Goal: Transaction & Acquisition: Purchase product/service

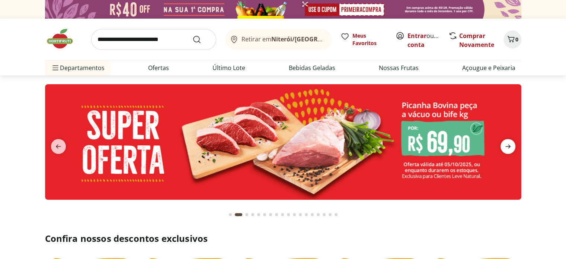
click at [509, 146] on icon "next" at bounding box center [507, 146] width 5 height 4
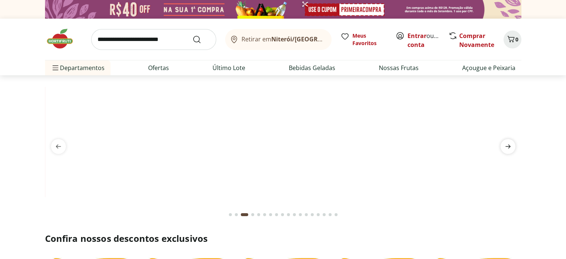
click at [509, 146] on icon "next" at bounding box center [507, 146] width 5 height 4
click at [503, 148] on icon "next" at bounding box center [507, 146] width 9 height 9
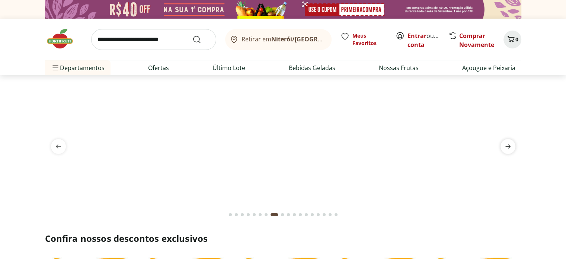
click at [503, 148] on icon "next" at bounding box center [507, 146] width 9 height 9
click at [505, 147] on icon "next" at bounding box center [507, 146] width 9 height 9
click at [508, 149] on icon "next" at bounding box center [507, 146] width 9 height 9
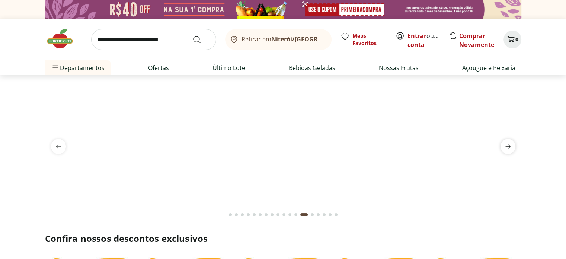
click at [508, 149] on icon "next" at bounding box center [507, 146] width 9 height 9
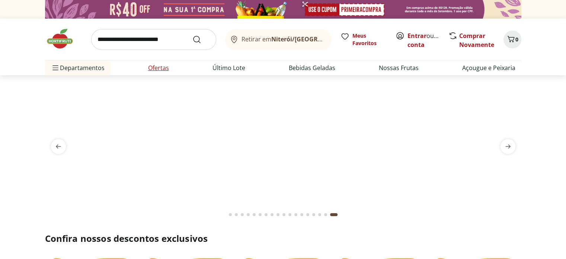
click at [163, 68] on link "Ofertas" at bounding box center [158, 67] width 21 height 9
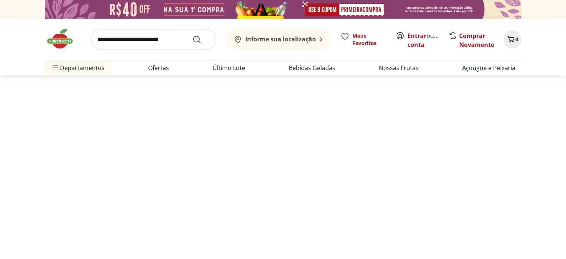
select select "**********"
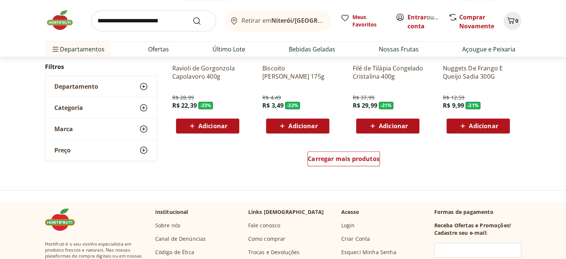
scroll to position [484, 0]
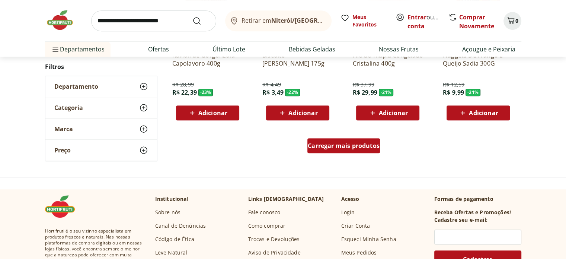
click at [336, 143] on span "Carregar mais produtos" at bounding box center [344, 146] width 72 height 6
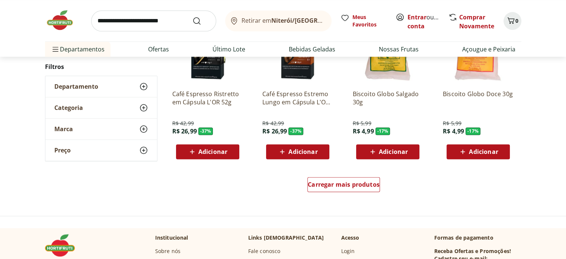
scroll to position [1005, 0]
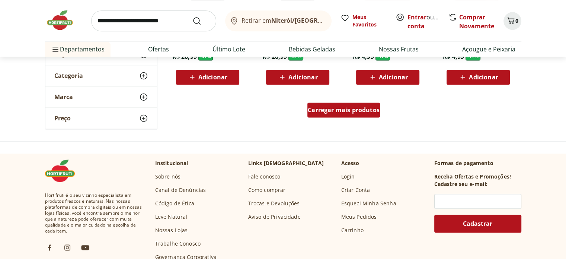
click at [340, 110] on span "Carregar mais produtos" at bounding box center [344, 110] width 72 height 6
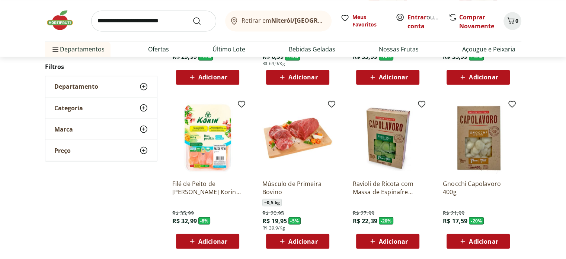
scroll to position [1339, 0]
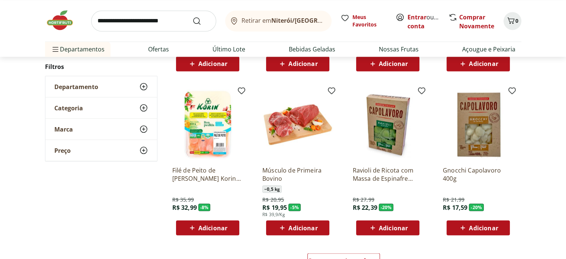
click at [224, 230] on span "Adicionar" at bounding box center [212, 227] width 29 height 6
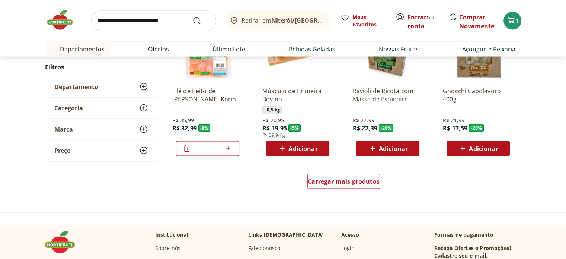
scroll to position [1451, 0]
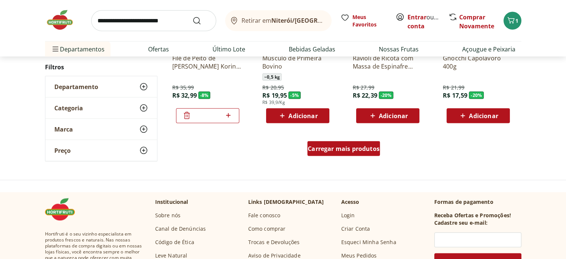
click at [334, 145] on span "Carregar mais produtos" at bounding box center [344, 148] width 72 height 6
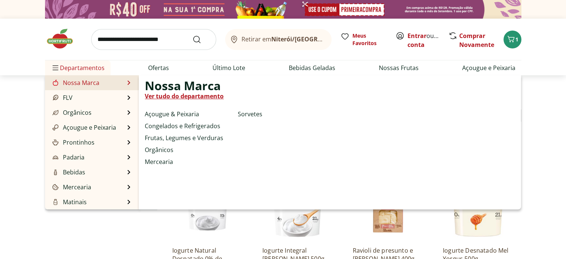
click at [180, 98] on link "Ver tudo do departamento" at bounding box center [184, 96] width 79 height 9
select select "**********"
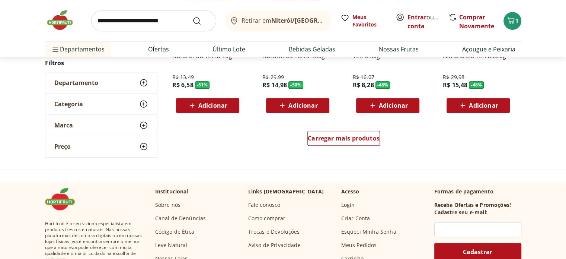
scroll to position [521, 0]
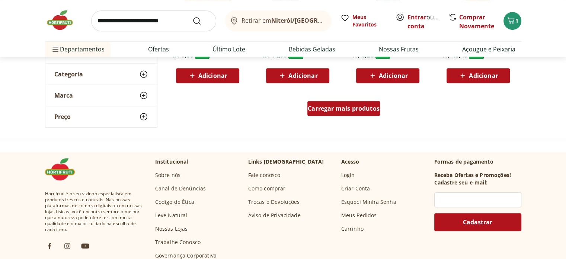
click at [335, 105] on span "Carregar mais produtos" at bounding box center [344, 108] width 72 height 6
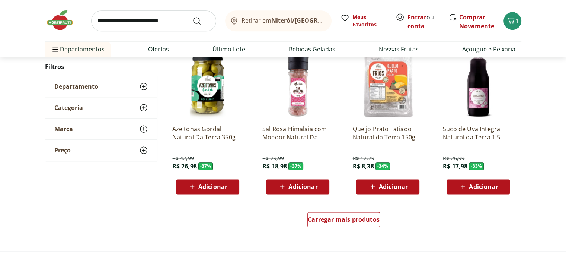
scroll to position [967, 0]
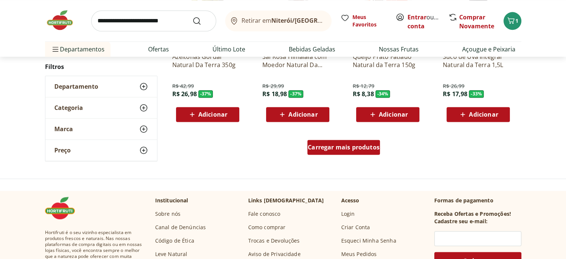
click at [347, 144] on span "Carregar mais produtos" at bounding box center [344, 147] width 72 height 6
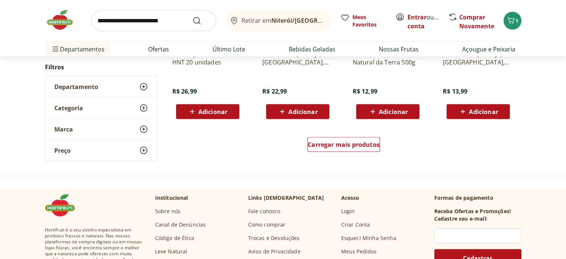
scroll to position [1451, 0]
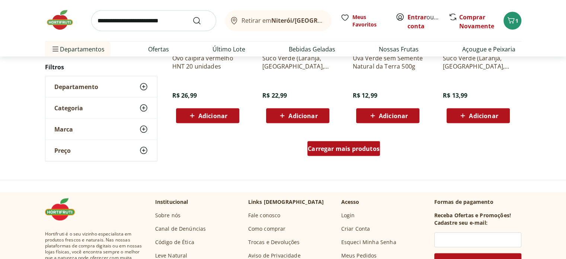
click at [350, 145] on span "Carregar mais produtos" at bounding box center [344, 148] width 72 height 6
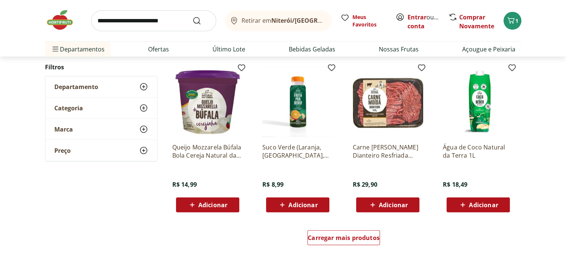
scroll to position [1860, 0]
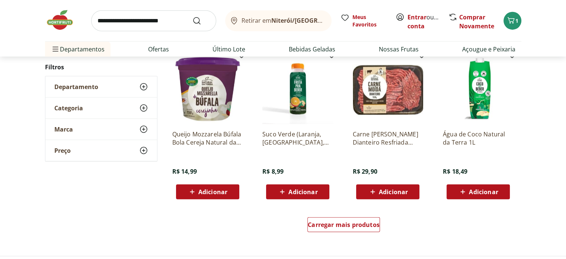
click at [397, 193] on span "Adicionar" at bounding box center [393, 192] width 29 height 6
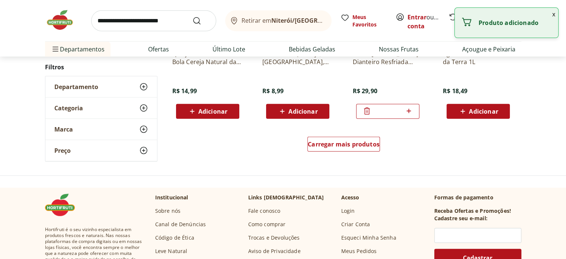
scroll to position [1972, 0]
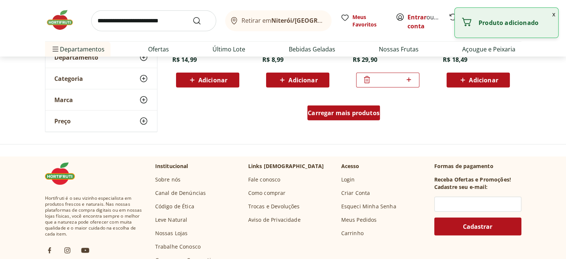
click at [347, 113] on span "Carregar mais produtos" at bounding box center [344, 113] width 72 height 6
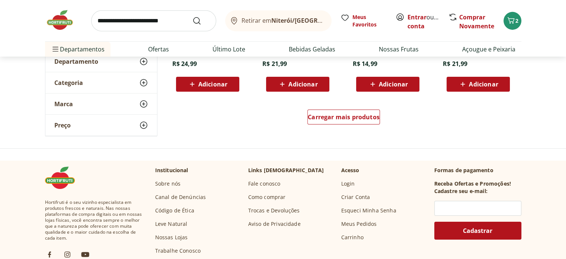
scroll to position [2456, 0]
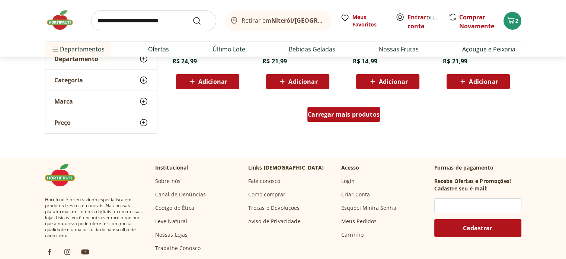
click at [350, 117] on span "Carregar mais produtos" at bounding box center [344, 114] width 72 height 6
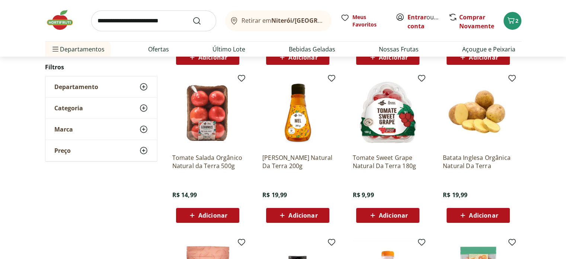
scroll to position [2493, 0]
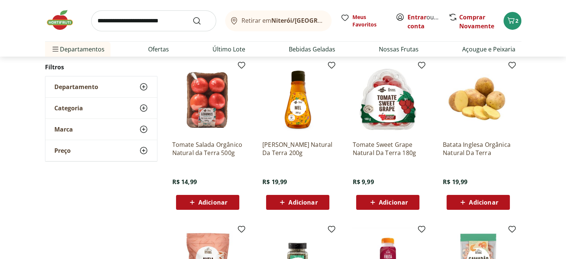
click at [217, 202] on span "Adicionar" at bounding box center [212, 202] width 29 height 6
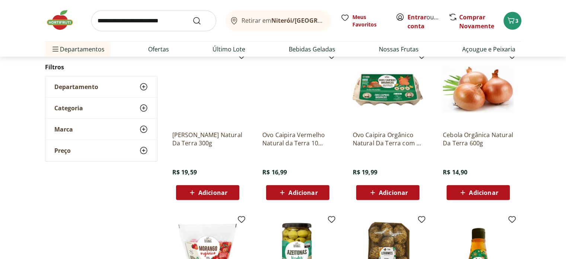
scroll to position [2158, 0]
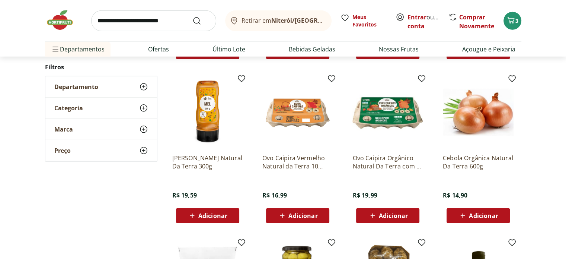
click at [481, 216] on span "Adicionar" at bounding box center [483, 215] width 29 height 6
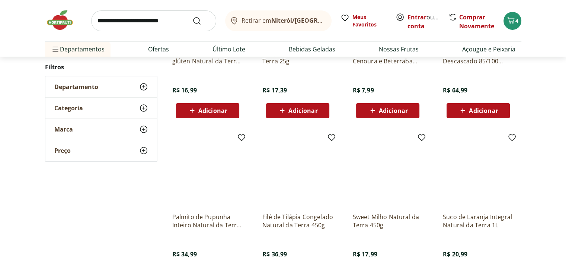
scroll to position [2791, 0]
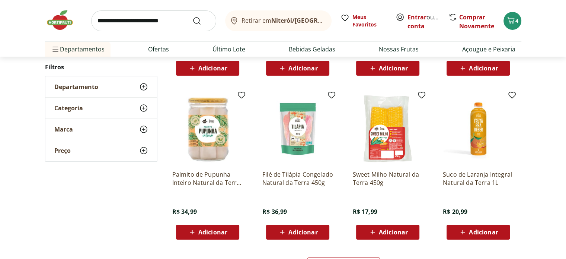
click at [307, 229] on span "Adicionar" at bounding box center [302, 232] width 29 height 6
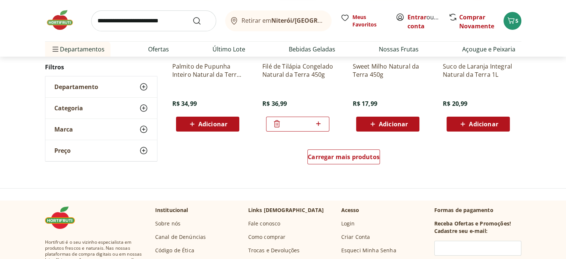
scroll to position [2902, 0]
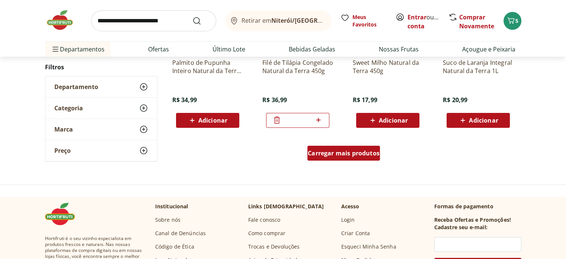
click at [346, 150] on span "Carregar mais produtos" at bounding box center [344, 153] width 72 height 6
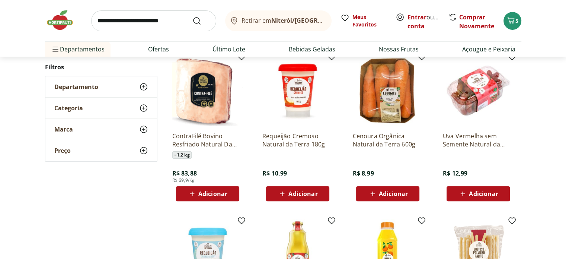
scroll to position [2977, 0]
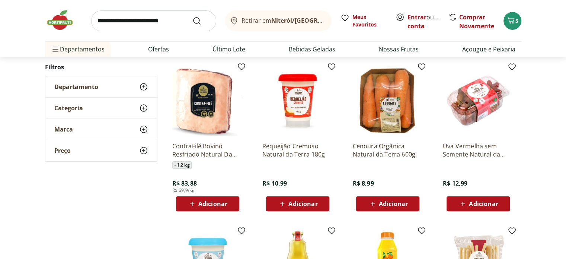
click at [400, 204] on span "Adicionar" at bounding box center [393, 204] width 29 height 6
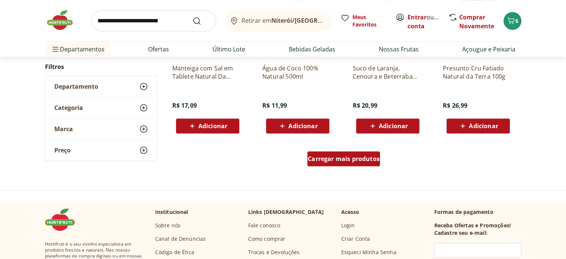
scroll to position [3386, 0]
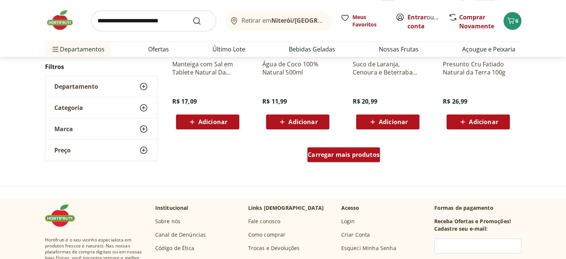
click at [354, 156] on span "Carregar mais produtos" at bounding box center [344, 154] width 72 height 6
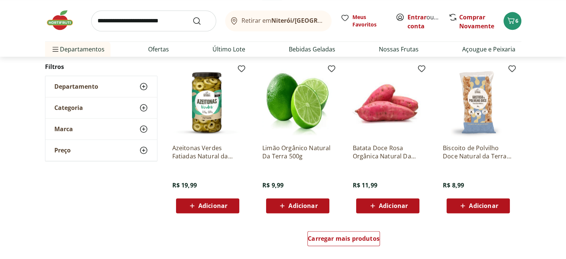
scroll to position [3795, 0]
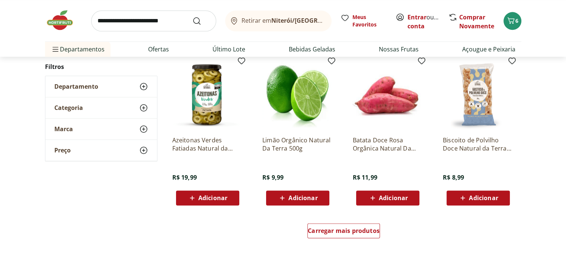
click at [403, 196] on span "Adicionar" at bounding box center [393, 198] width 29 height 6
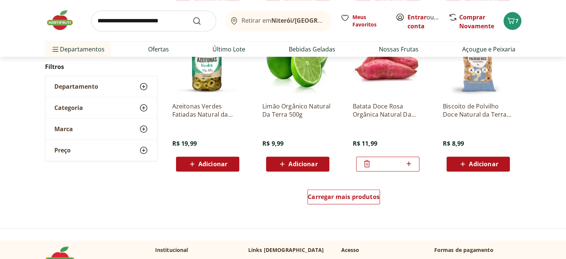
scroll to position [3870, 0]
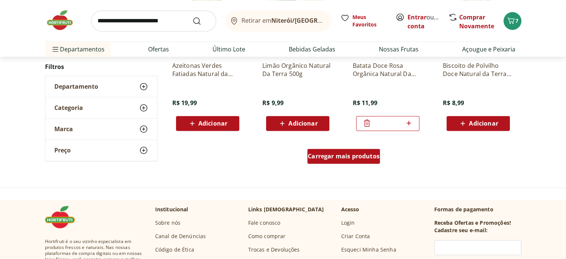
click at [367, 156] on span "Carregar mais produtos" at bounding box center [344, 156] width 72 height 6
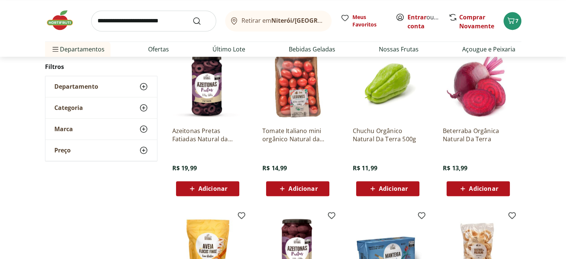
scroll to position [3981, 0]
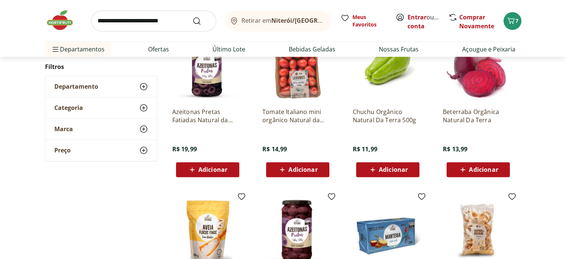
click at [389, 168] on span "Adicionar" at bounding box center [393, 169] width 29 height 6
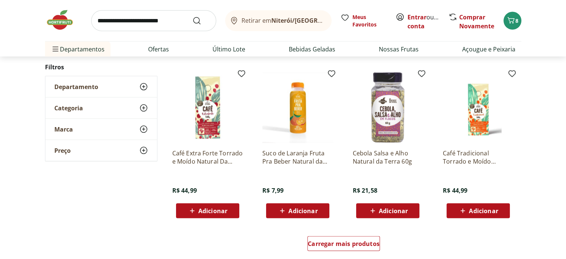
scroll to position [4316, 0]
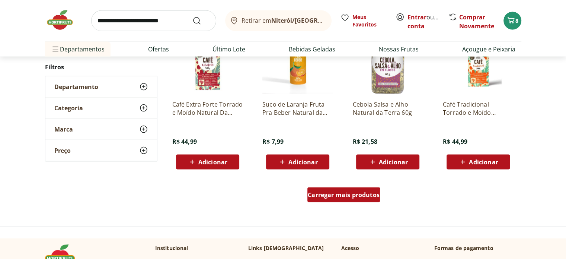
click at [359, 192] on span "Carregar mais produtos" at bounding box center [344, 195] width 72 height 6
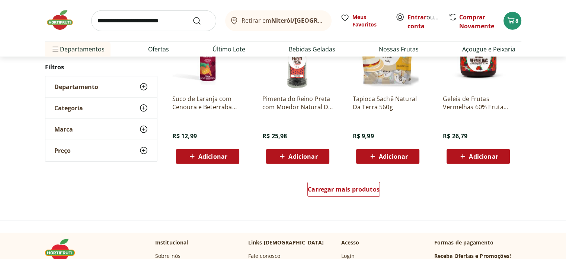
scroll to position [4837, 0]
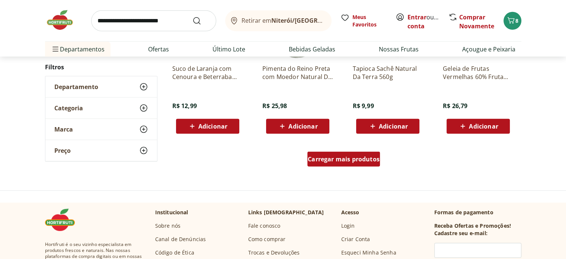
click at [365, 162] on span "Carregar mais produtos" at bounding box center [344, 159] width 72 height 6
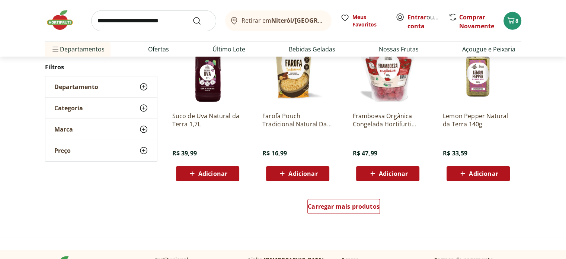
scroll to position [5284, 0]
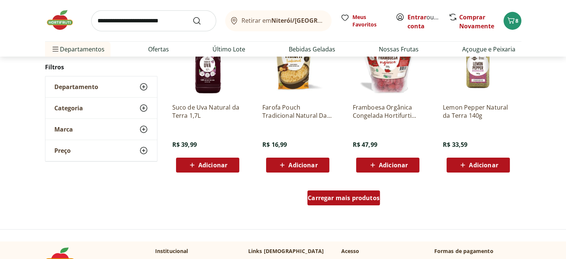
click at [355, 195] on span "Carregar mais produtos" at bounding box center [344, 198] width 72 height 6
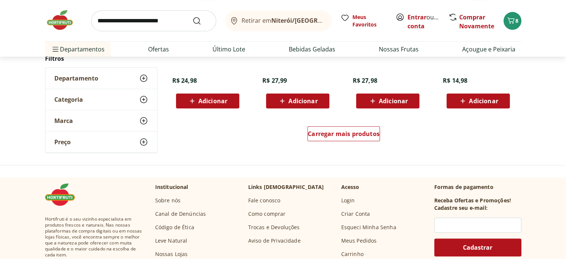
scroll to position [5842, 0]
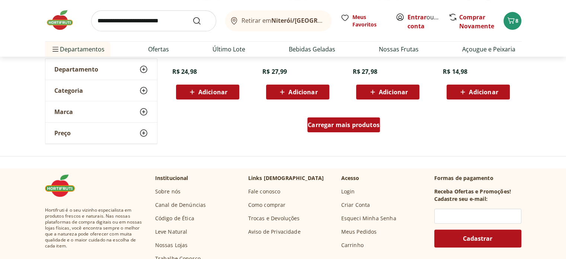
click at [352, 125] on span "Carregar mais produtos" at bounding box center [344, 125] width 72 height 6
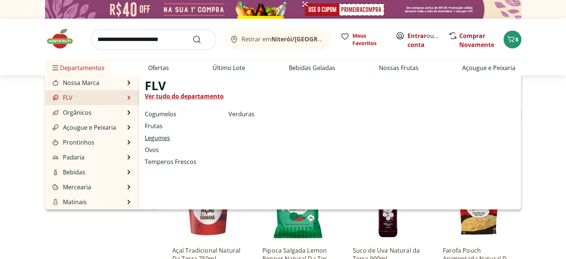
click at [160, 137] on link "Legumes" at bounding box center [157, 137] width 25 height 9
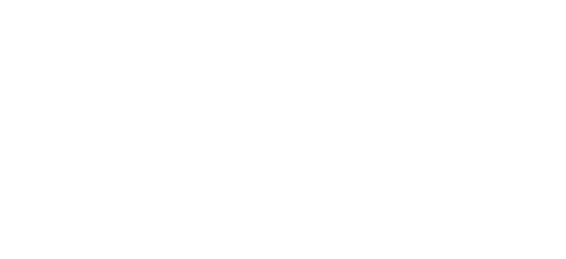
select select "**********"
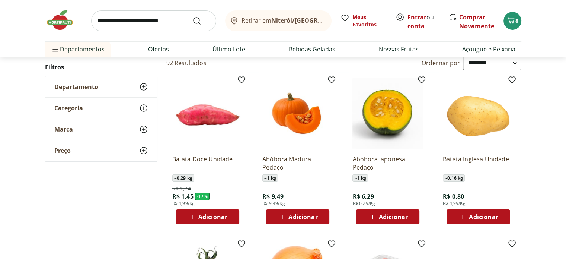
scroll to position [74, 0]
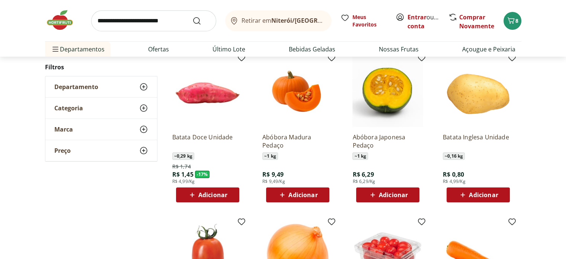
click at [473, 196] on span "Adicionar" at bounding box center [483, 195] width 29 height 6
click at [500, 192] on icon at bounding box center [498, 194] width 9 height 9
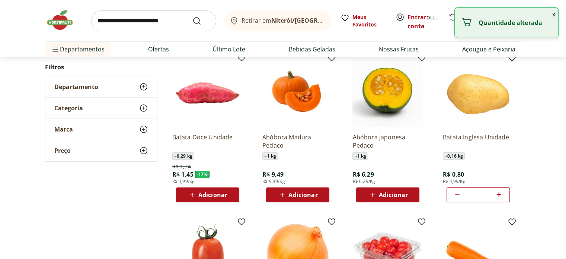
click at [500, 192] on icon at bounding box center [498, 194] width 9 height 9
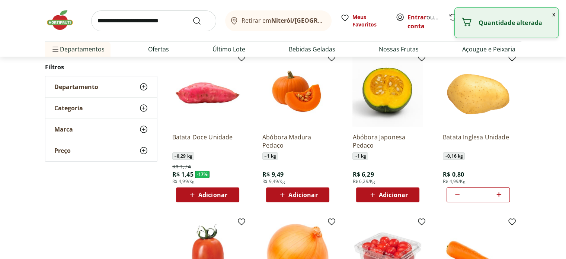
click at [500, 192] on icon at bounding box center [498, 194] width 9 height 9
click at [460, 195] on icon at bounding box center [457, 194] width 9 height 9
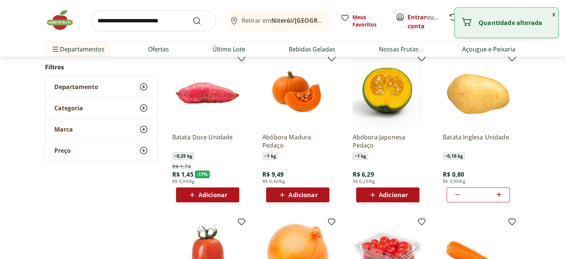
type input "**"
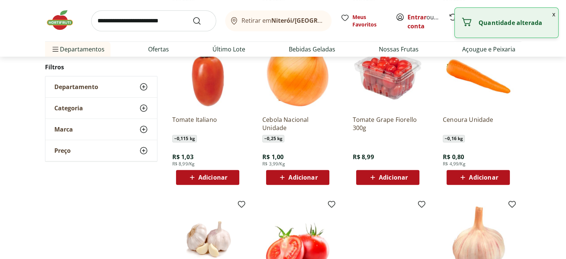
scroll to position [260, 0]
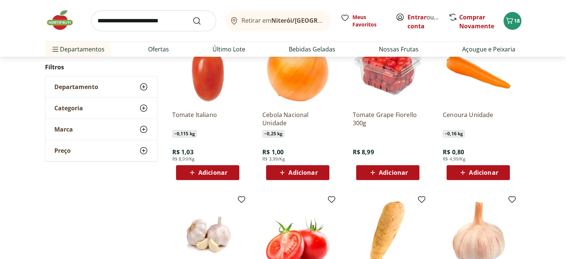
click at [305, 170] on span "Adicionar" at bounding box center [302, 172] width 29 height 6
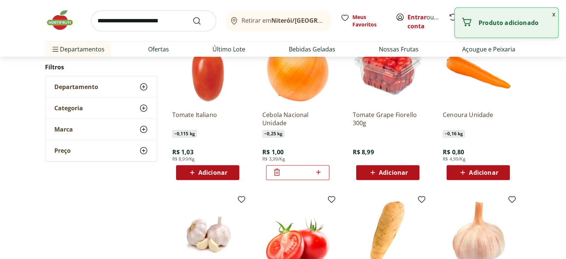
click at [317, 172] on icon at bounding box center [318, 171] width 9 height 9
click at [275, 173] on icon at bounding box center [276, 171] width 9 height 9
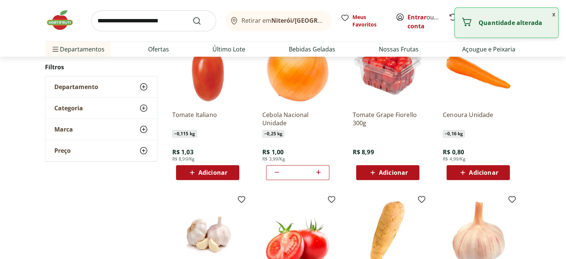
type input "*"
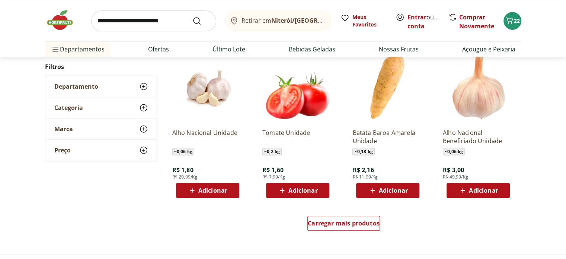
scroll to position [409, 0]
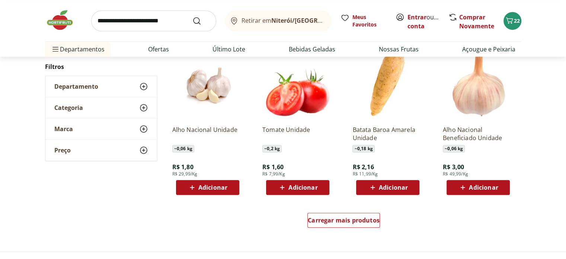
click at [493, 190] on span "Adicionar" at bounding box center [483, 187] width 29 height 6
click at [499, 187] on icon at bounding box center [499, 187] width 4 height 4
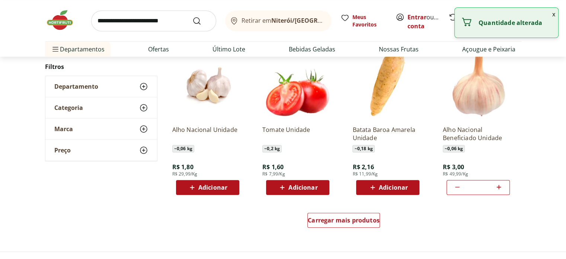
click at [499, 187] on icon at bounding box center [499, 187] width 4 height 4
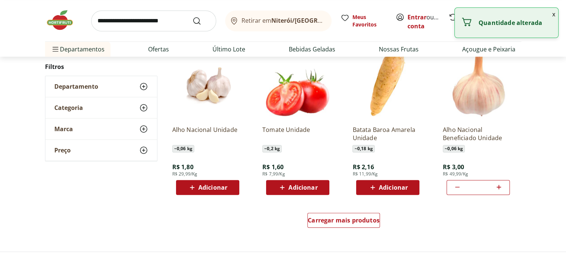
click at [460, 188] on icon at bounding box center [457, 186] width 9 height 9
type input "*"
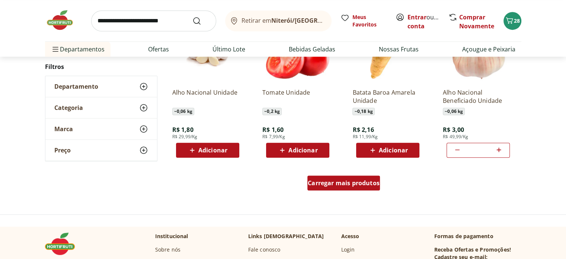
click at [359, 184] on span "Carregar mais produtos" at bounding box center [344, 183] width 72 height 6
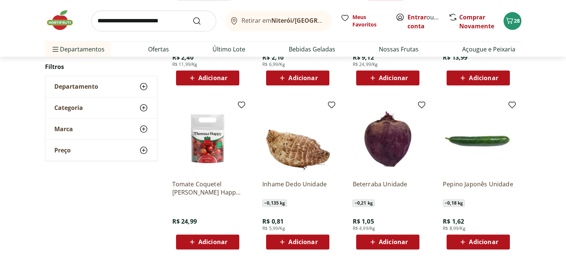
scroll to position [856, 0]
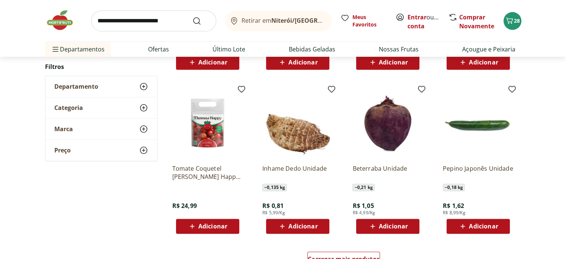
click at [307, 224] on span "Adicionar" at bounding box center [302, 226] width 29 height 6
click at [319, 224] on icon at bounding box center [318, 225] width 9 height 9
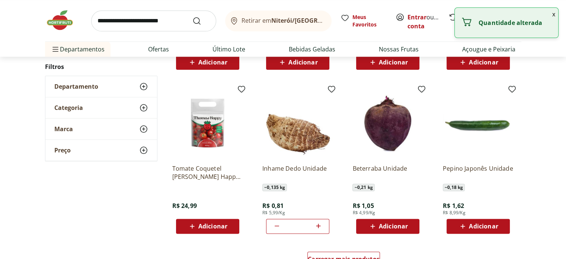
click at [319, 224] on icon at bounding box center [318, 225] width 9 height 9
type input "*"
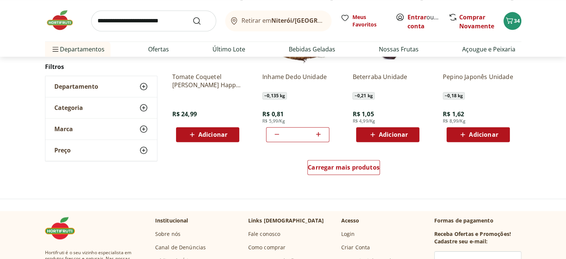
scroll to position [967, 0]
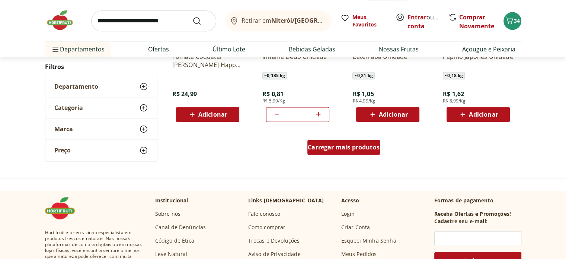
click at [334, 152] on div "Carregar mais produtos" at bounding box center [343, 147] width 73 height 15
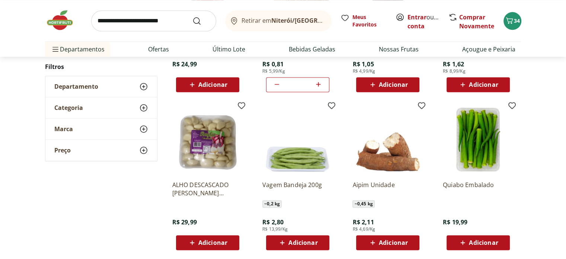
scroll to position [1042, 0]
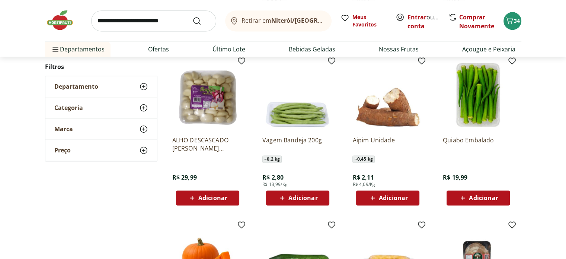
click at [487, 195] on span "Adicionar" at bounding box center [483, 198] width 29 height 6
click at [217, 198] on span "Adicionar" at bounding box center [212, 198] width 29 height 6
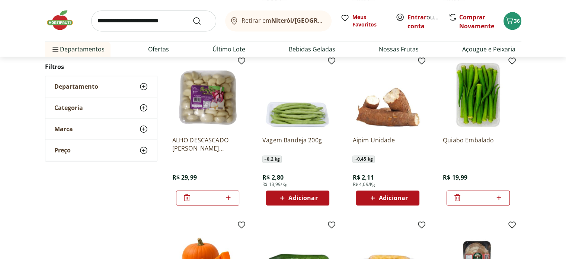
click at [225, 116] on img at bounding box center [207, 94] width 71 height 71
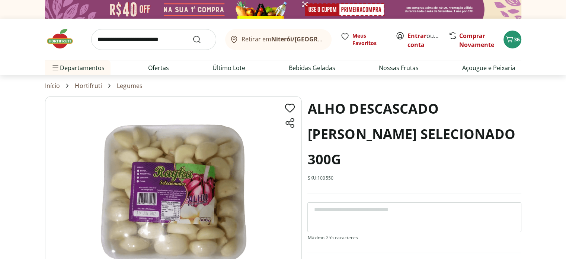
scroll to position [1042, 0]
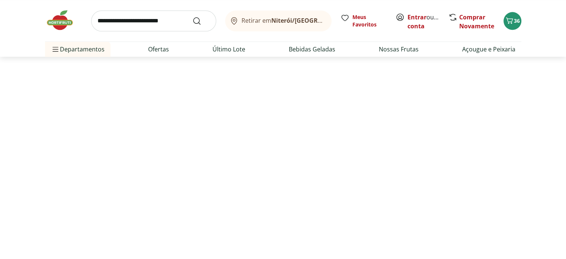
select select "**********"
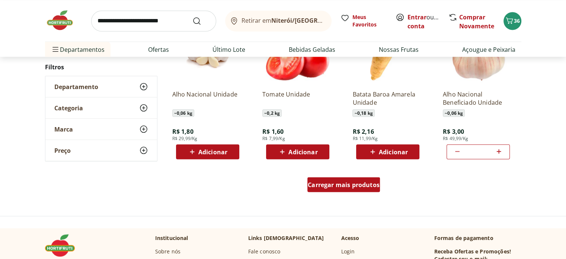
scroll to position [1324, 0]
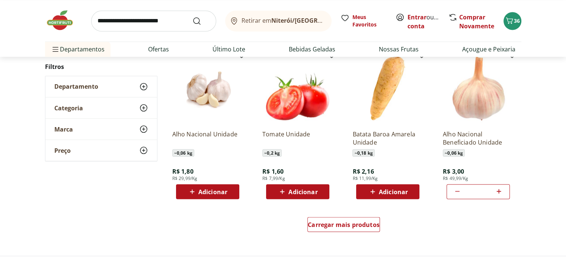
click at [313, 190] on span "Adicionar" at bounding box center [302, 191] width 29 height 6
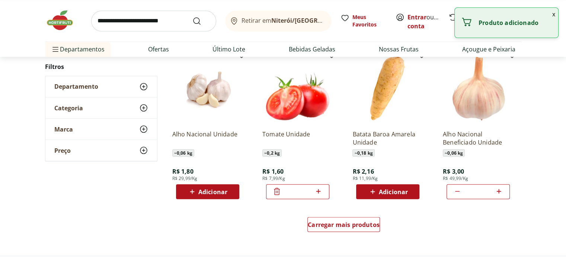
click at [320, 189] on icon at bounding box center [318, 190] width 9 height 9
type input "*"
click at [393, 190] on span "Adicionar" at bounding box center [393, 191] width 29 height 6
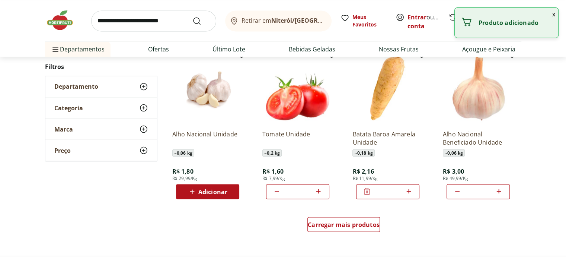
click at [408, 190] on icon at bounding box center [408, 191] width 4 height 4
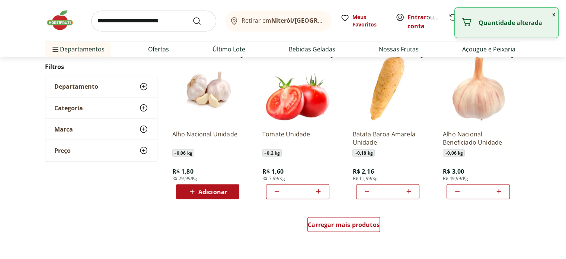
click at [408, 190] on icon at bounding box center [408, 191] width 4 height 4
click at [367, 191] on icon at bounding box center [366, 190] width 9 height 9
click at [367, 191] on icon at bounding box center [367, 191] width 4 height 1
type input "*"
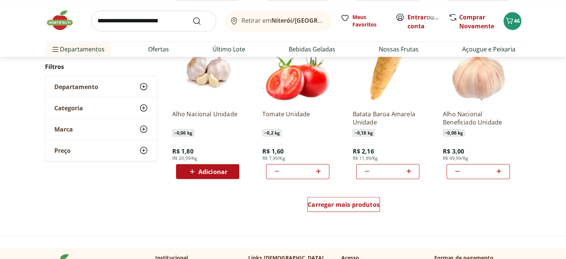
scroll to position [1361, 0]
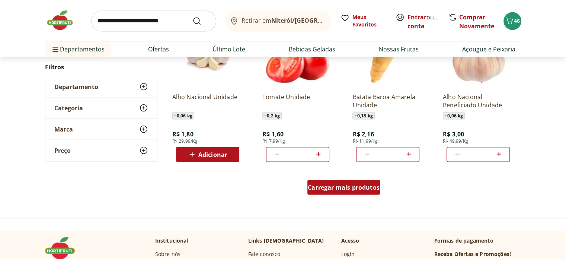
click at [359, 184] on span "Carregar mais produtos" at bounding box center [344, 187] width 72 height 6
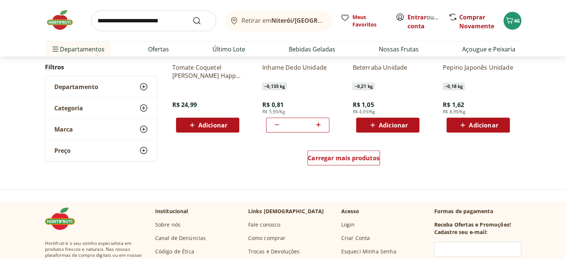
scroll to position [1882, 0]
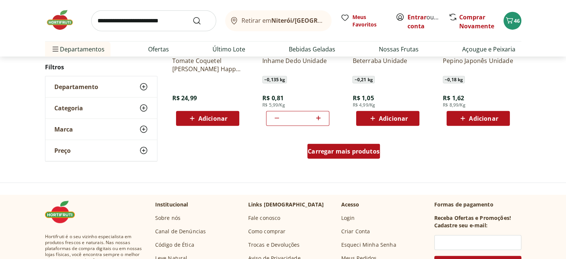
click at [355, 158] on link "Carregar mais produtos" at bounding box center [343, 153] width 73 height 18
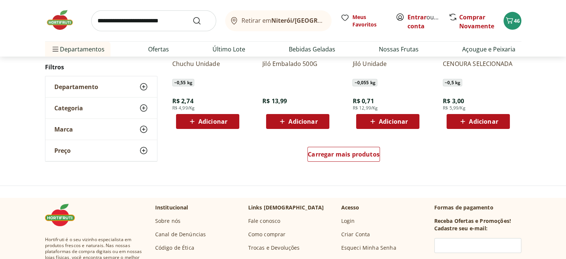
scroll to position [2366, 0]
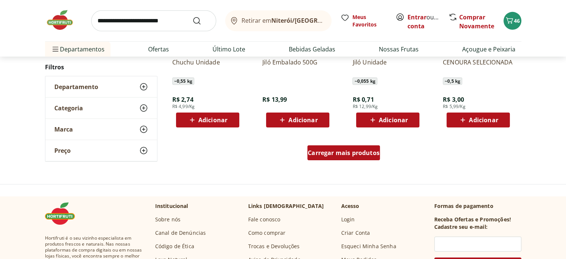
click at [336, 154] on span "Carregar mais produtos" at bounding box center [344, 153] width 72 height 6
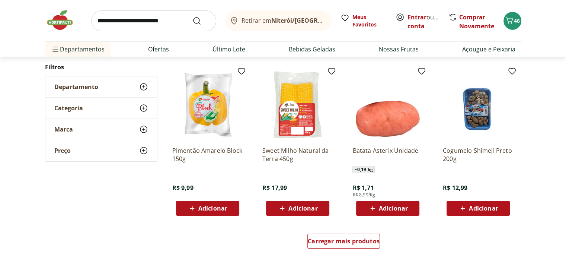
scroll to position [2775, 0]
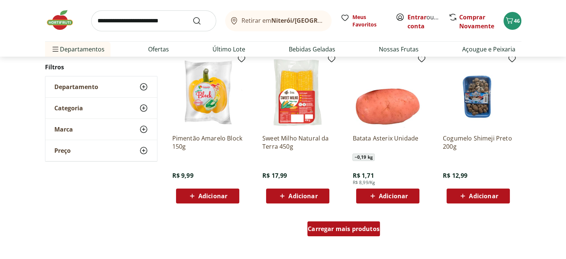
click at [327, 228] on span "Carregar mais produtos" at bounding box center [344, 228] width 72 height 6
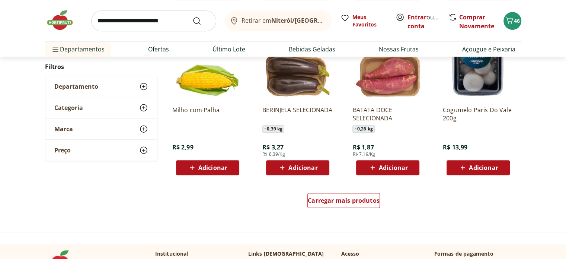
scroll to position [3296, 0]
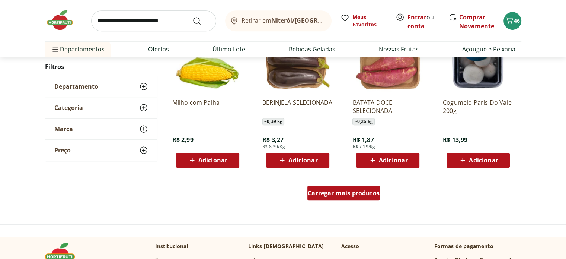
click at [347, 194] on span "Carregar mais produtos" at bounding box center [344, 193] width 72 height 6
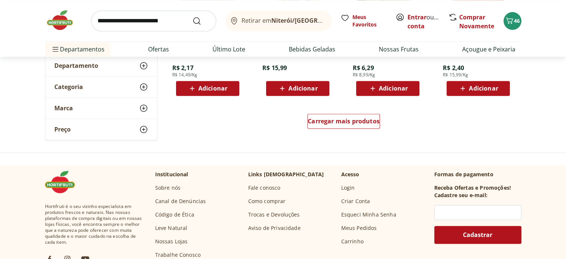
scroll to position [3854, 0]
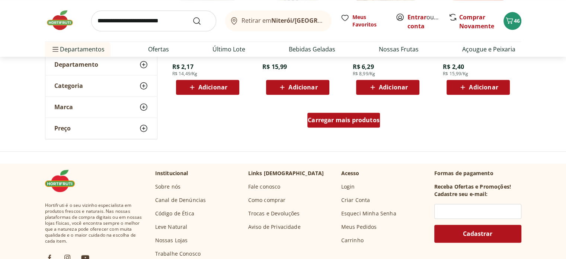
click at [343, 125] on div "Carregar mais produtos" at bounding box center [343, 119] width 73 height 15
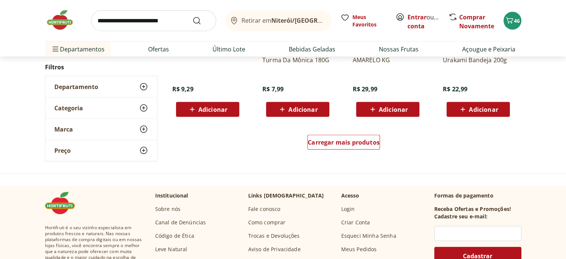
scroll to position [4338, 0]
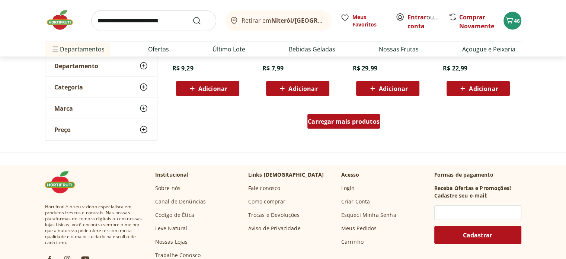
click at [353, 119] on span "Carregar mais produtos" at bounding box center [344, 121] width 72 height 6
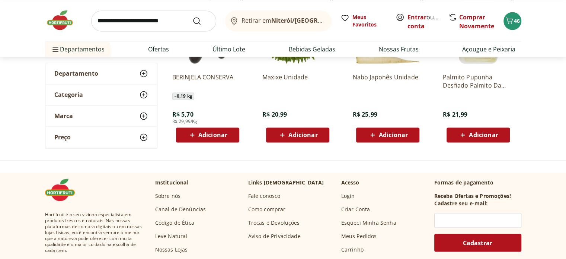
scroll to position [1203, 0]
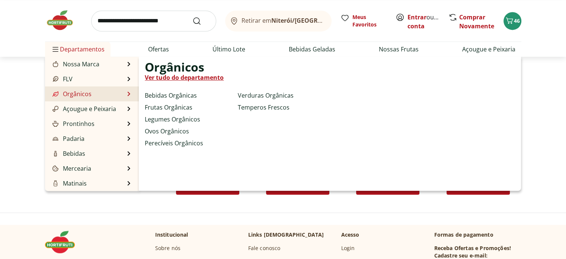
click at [183, 79] on link "Ver tudo do departamento" at bounding box center [184, 77] width 79 height 9
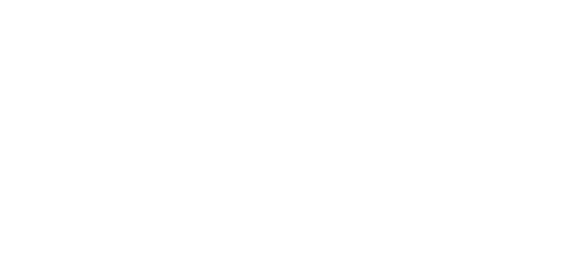
select select "**********"
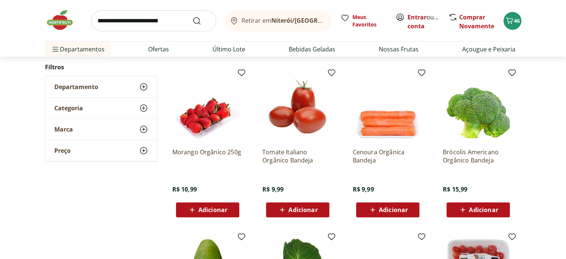
scroll to position [260, 0]
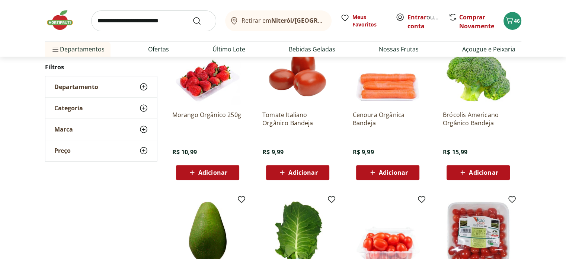
click at [218, 170] on span "Adicionar" at bounding box center [212, 172] width 29 height 6
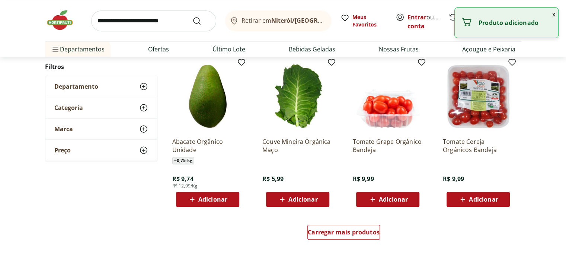
scroll to position [409, 0]
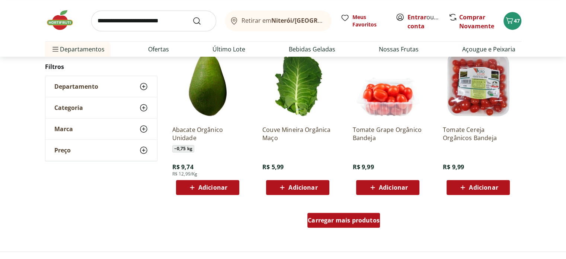
click at [335, 220] on span "Carregar mais produtos" at bounding box center [344, 220] width 72 height 6
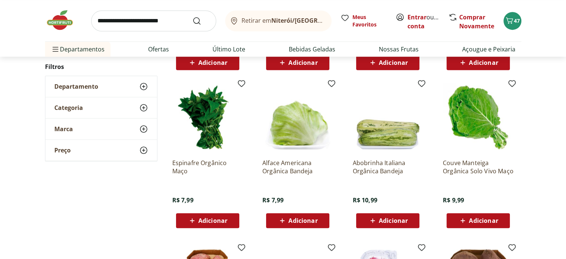
scroll to position [558, 0]
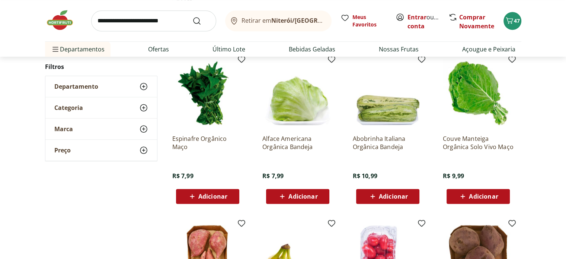
click at [214, 196] on span "Adicionar" at bounding box center [212, 196] width 29 height 6
click at [482, 197] on span "Adicionar" at bounding box center [483, 196] width 29 height 6
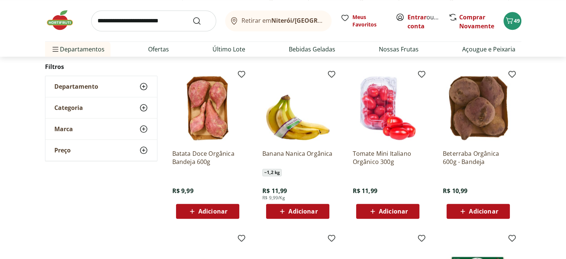
scroll to position [744, 0]
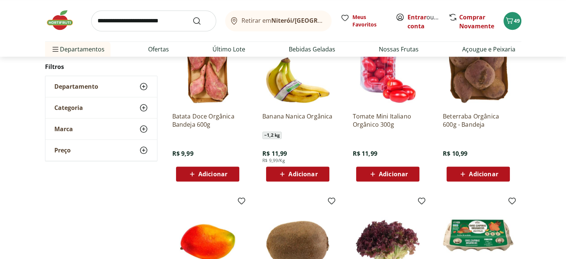
click at [313, 171] on span "Adicionar" at bounding box center [302, 174] width 29 height 6
click at [319, 174] on icon at bounding box center [318, 173] width 4 height 4
type input "*"
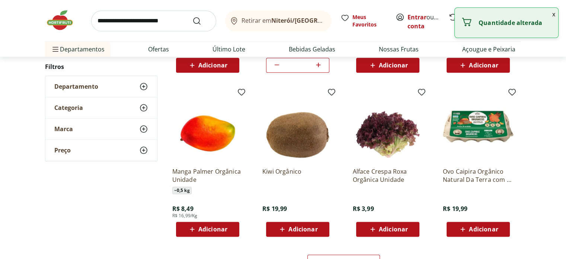
scroll to position [893, 0]
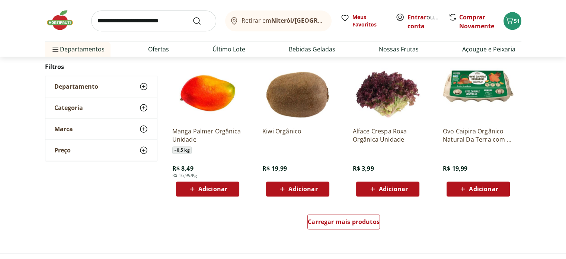
click at [229, 185] on div "Adicionar" at bounding box center [207, 188] width 51 height 13
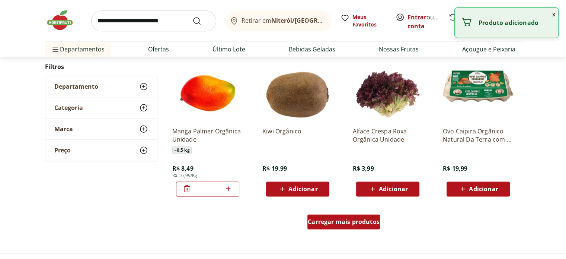
click at [348, 221] on span "Carregar mais produtos" at bounding box center [344, 221] width 72 height 6
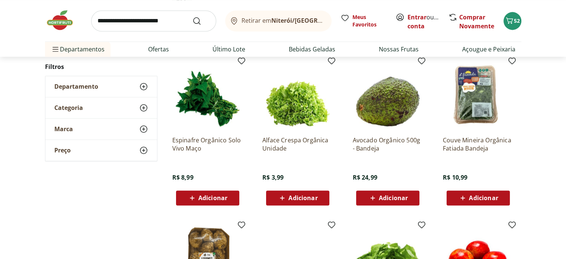
scroll to position [1005, 0]
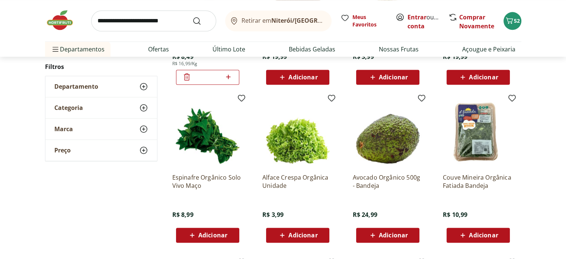
click at [224, 229] on div "Adicionar" at bounding box center [207, 234] width 51 height 13
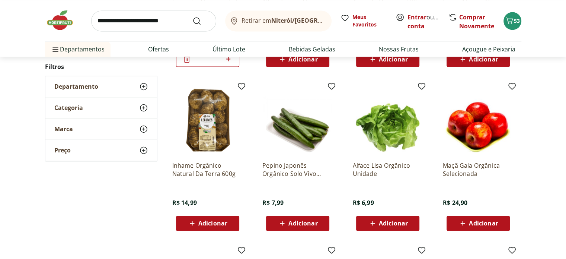
scroll to position [1191, 0]
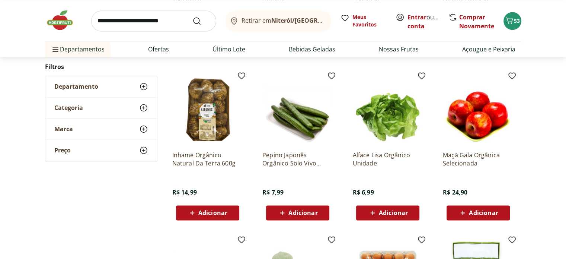
click at [391, 211] on span "Adicionar" at bounding box center [393, 212] width 29 height 6
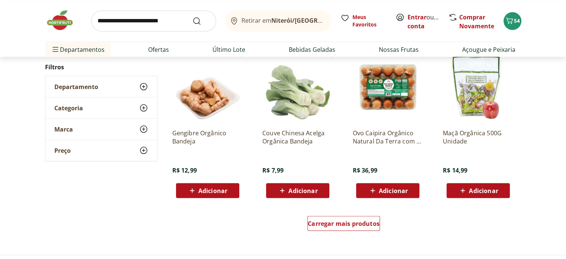
scroll to position [1414, 0]
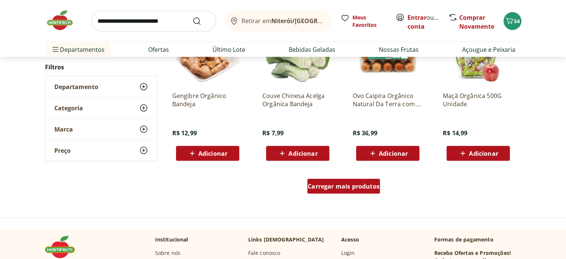
click at [341, 183] on span "Carregar mais produtos" at bounding box center [344, 186] width 72 height 6
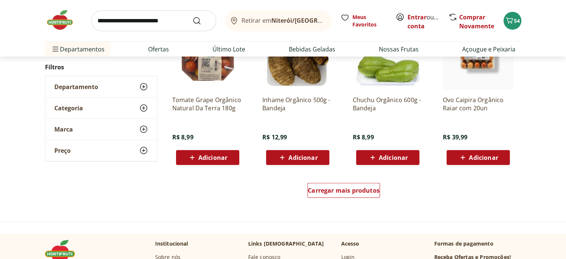
scroll to position [1935, 0]
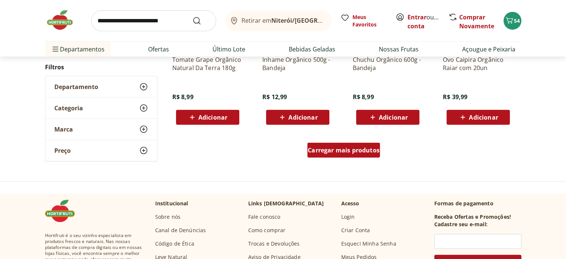
click at [336, 156] on div "Carregar mais produtos" at bounding box center [343, 150] width 73 height 15
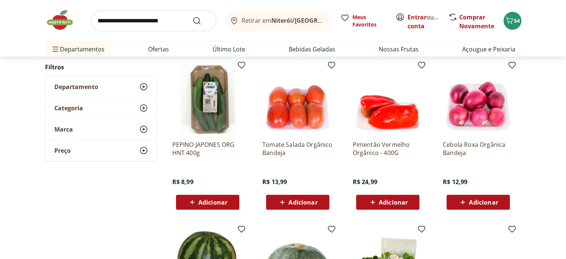
scroll to position [2046, 0]
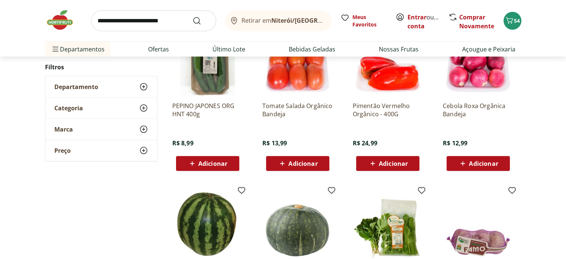
click at [305, 166] on span "Adicionar" at bounding box center [302, 163] width 29 height 6
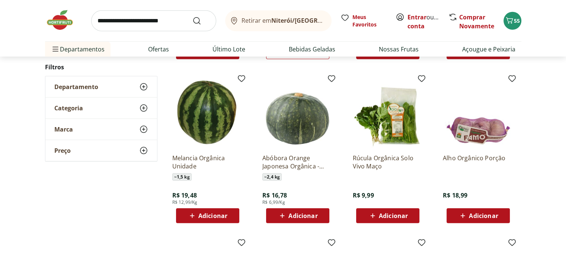
scroll to position [2195, 0]
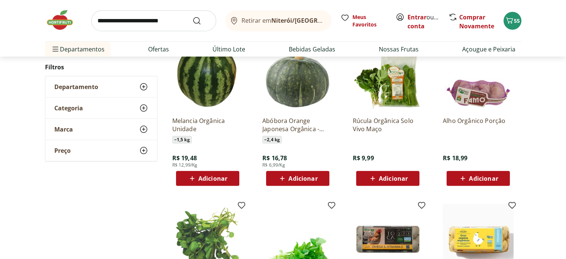
click at [218, 176] on span "Adicionar" at bounding box center [212, 178] width 29 height 6
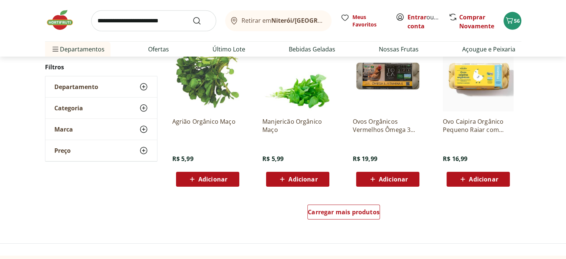
scroll to position [2381, 0]
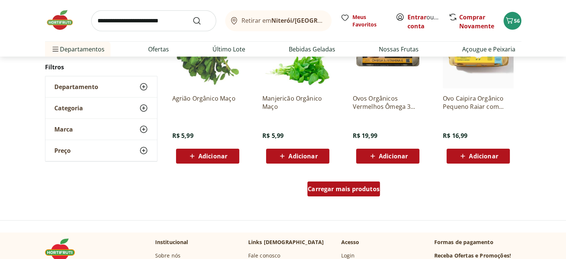
click at [338, 187] on span "Carregar mais produtos" at bounding box center [344, 189] width 72 height 6
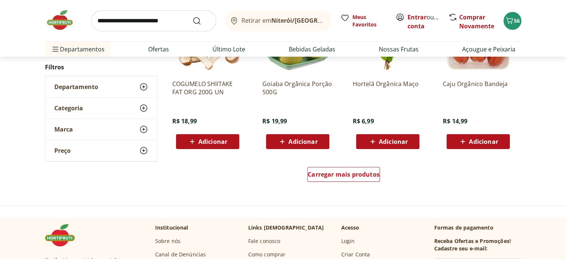
scroll to position [2902, 0]
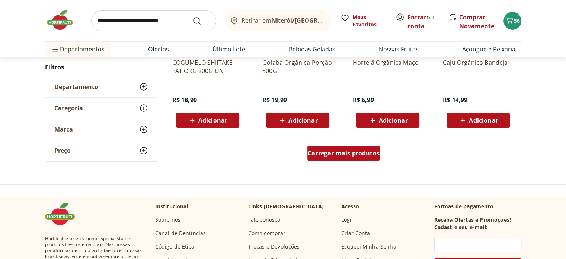
click at [335, 154] on span "Carregar mais produtos" at bounding box center [344, 153] width 72 height 6
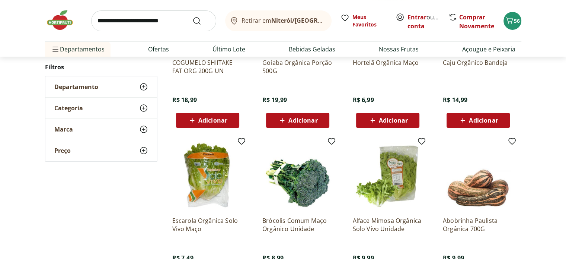
scroll to position [2939, 0]
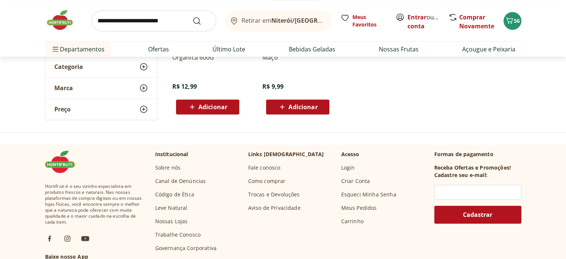
scroll to position [253, 0]
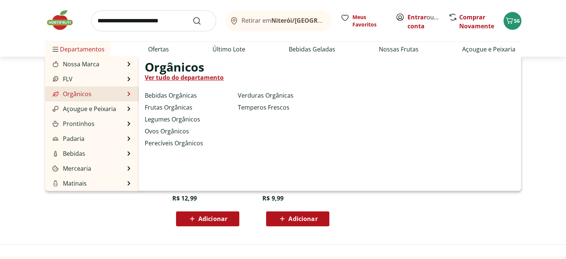
click at [178, 79] on link "Ver tudo do departamento" at bounding box center [184, 77] width 79 height 9
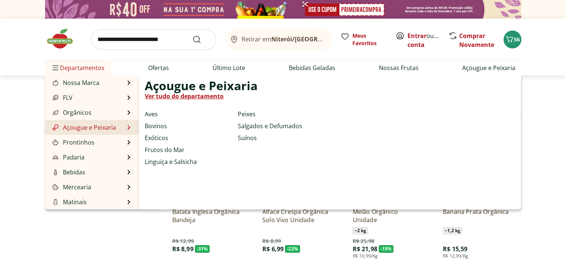
click at [177, 97] on link "Ver tudo do departamento" at bounding box center [184, 96] width 79 height 9
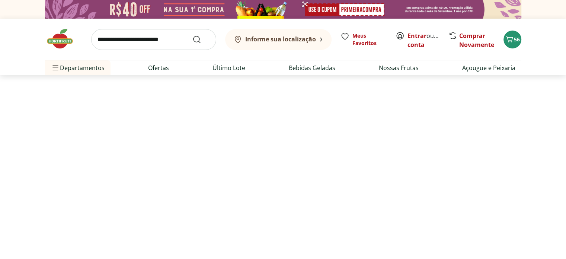
select select "**********"
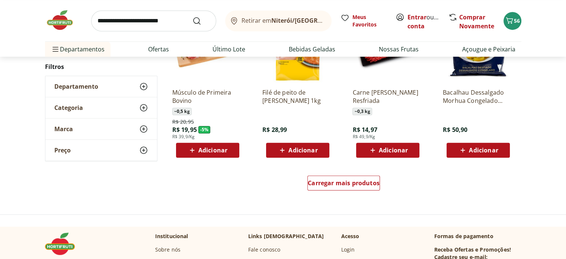
scroll to position [409, 0]
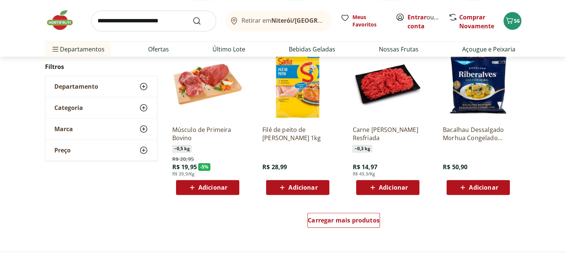
click at [394, 184] on span "Adicionar" at bounding box center [393, 187] width 29 height 6
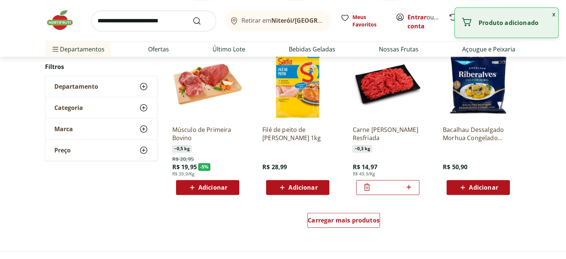
click at [409, 185] on icon at bounding box center [408, 186] width 9 height 9
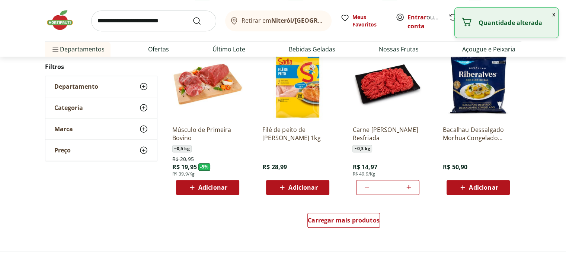
type input "*"
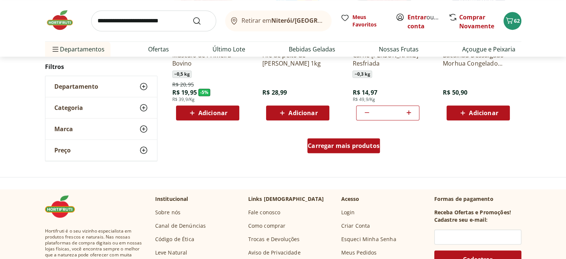
click at [346, 147] on span "Carregar mais produtos" at bounding box center [344, 146] width 72 height 6
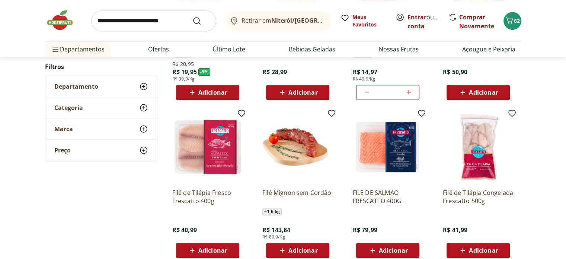
scroll to position [521, 0]
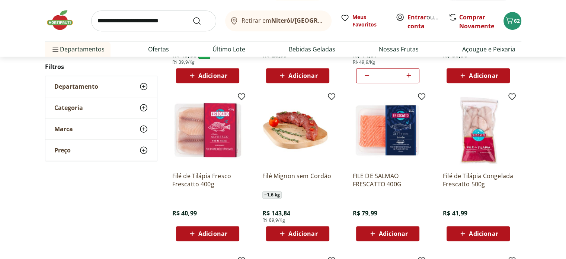
click at [231, 231] on div "Adicionar" at bounding box center [207, 233] width 51 height 13
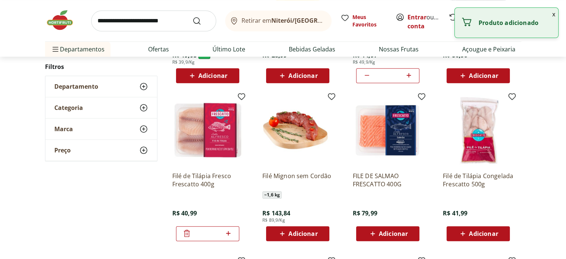
click at [231, 231] on icon at bounding box center [228, 232] width 9 height 9
type input "*"
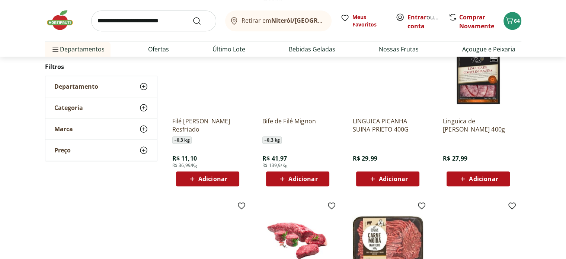
scroll to position [744, 0]
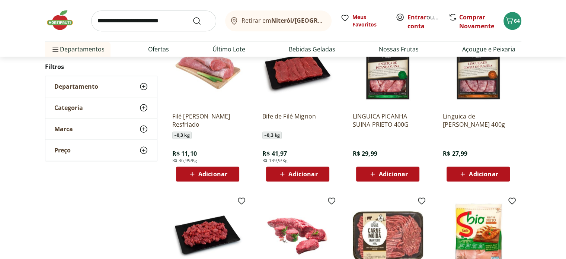
click at [321, 176] on div "Adicionar" at bounding box center [297, 173] width 51 height 13
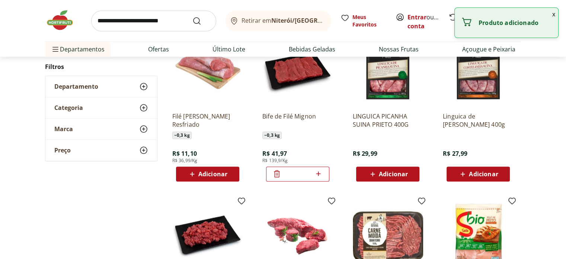
click at [321, 175] on icon at bounding box center [318, 173] width 9 height 9
type input "*"
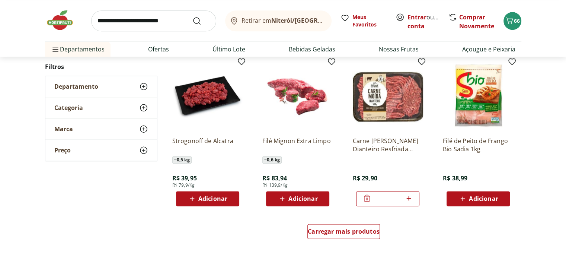
scroll to position [893, 0]
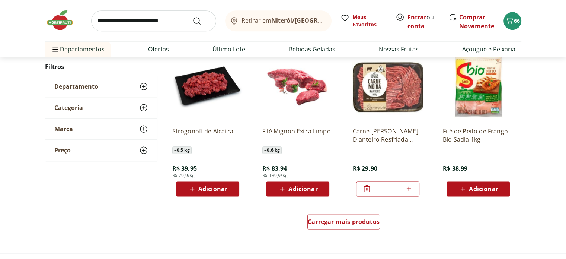
click at [368, 188] on icon at bounding box center [367, 188] width 6 height 7
click at [313, 189] on span "Adicionar" at bounding box center [302, 189] width 29 height 6
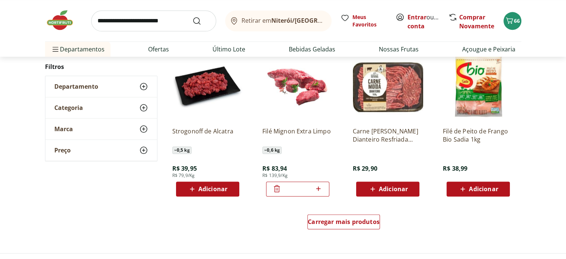
click at [387, 108] on img at bounding box center [387, 85] width 71 height 71
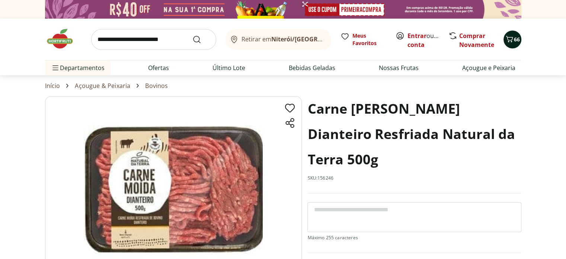
click at [512, 38] on icon "Carrinho" at bounding box center [509, 39] width 7 height 6
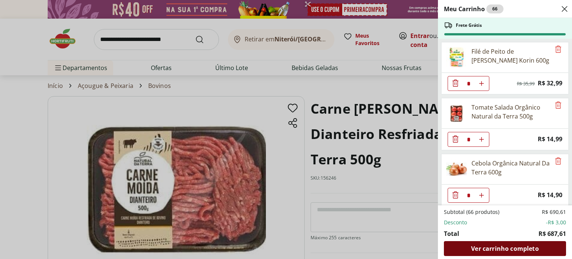
click at [522, 245] on span "Ver carrinho completo" at bounding box center [504, 248] width 67 height 6
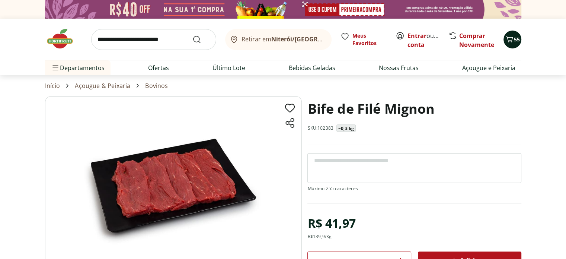
click at [508, 40] on icon "Carrinho" at bounding box center [509, 39] width 7 height 6
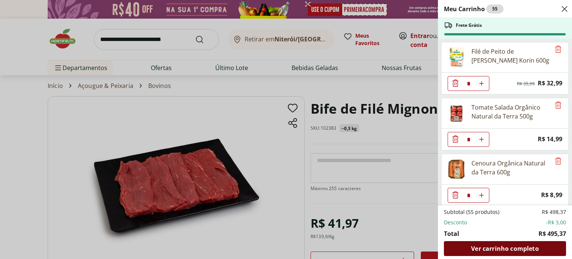
click at [491, 247] on span "Ver carrinho completo" at bounding box center [504, 248] width 67 height 6
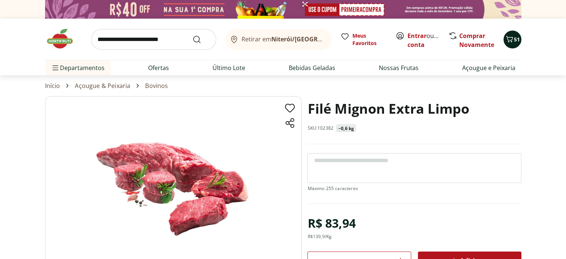
click at [518, 38] on span "51" at bounding box center [517, 39] width 6 height 7
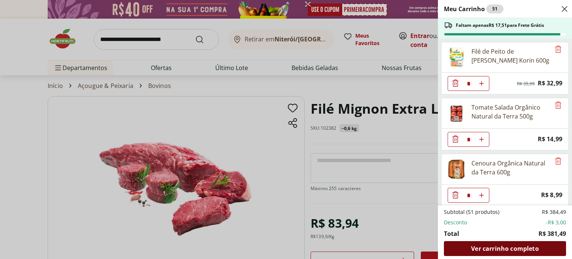
click at [487, 248] on span "Ver carrinho completo" at bounding box center [504, 248] width 67 height 6
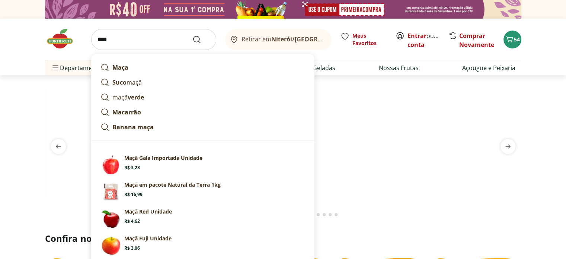
type input "****"
click at [192, 35] on button "Submit Search" at bounding box center [201, 39] width 18 height 9
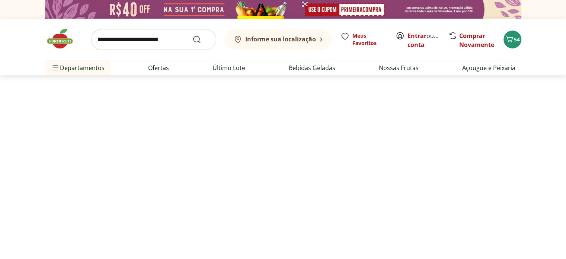
select select "**********"
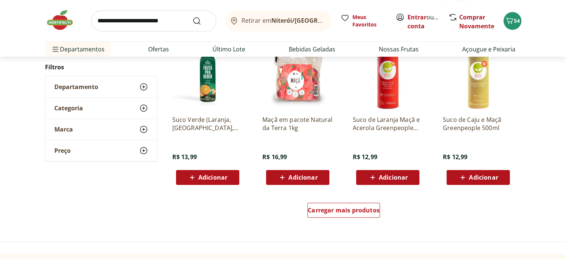
scroll to position [521, 0]
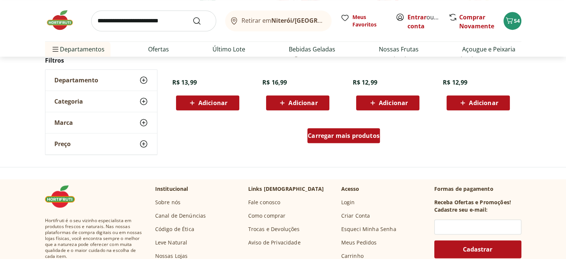
click at [328, 132] on span "Carregar mais produtos" at bounding box center [344, 135] width 72 height 6
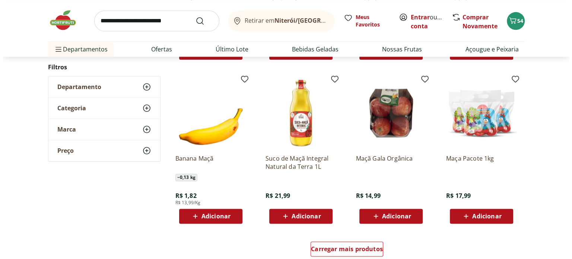
scroll to position [930, 0]
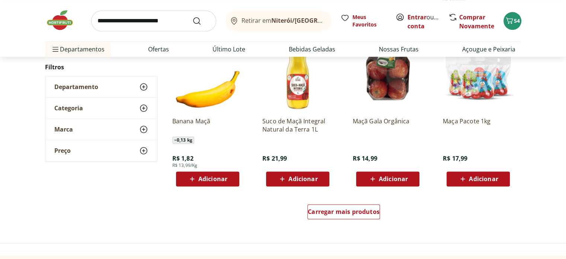
click at [393, 178] on span "Adicionar" at bounding box center [393, 179] width 29 height 6
click at [508, 22] on icon "Carrinho" at bounding box center [509, 20] width 7 height 6
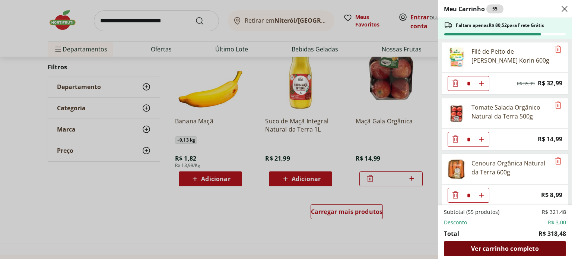
click at [494, 245] on span "Ver carrinho completo" at bounding box center [504, 248] width 67 height 6
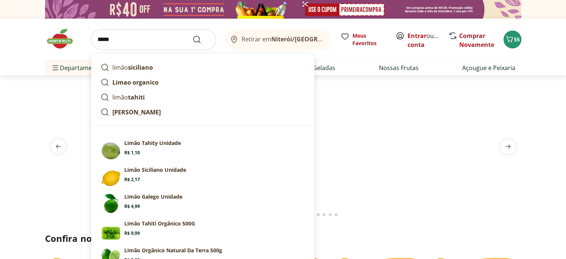
type input "*****"
click at [192, 35] on button "Submit Search" at bounding box center [201, 39] width 18 height 9
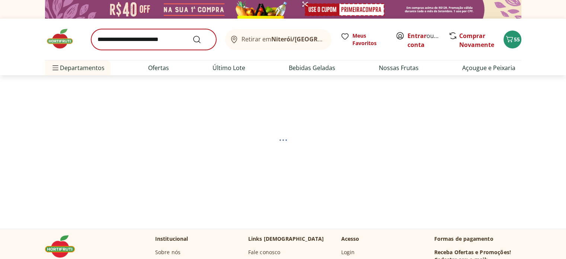
select select "**********"
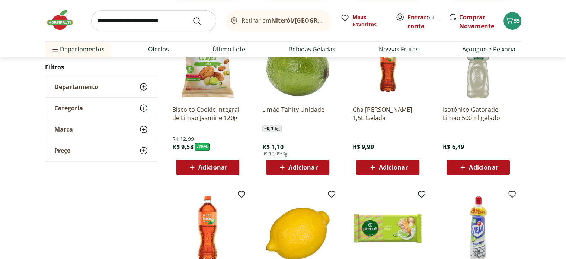
scroll to position [298, 0]
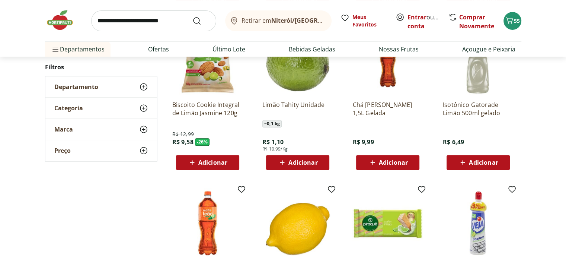
click at [307, 161] on span "Adicionar" at bounding box center [302, 162] width 29 height 6
click at [319, 162] on icon at bounding box center [318, 162] width 4 height 4
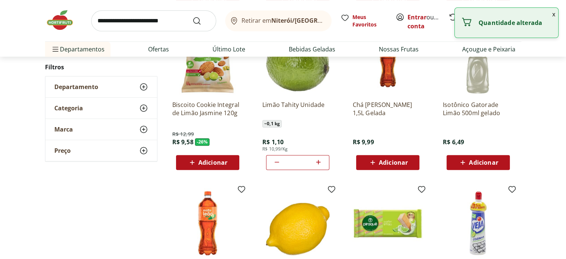
click at [319, 162] on icon at bounding box center [318, 162] width 4 height 4
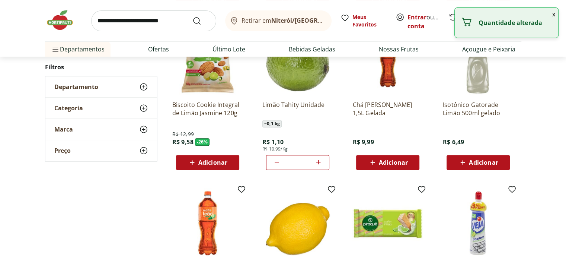
click at [319, 162] on icon at bounding box center [318, 162] width 4 height 4
type input "**"
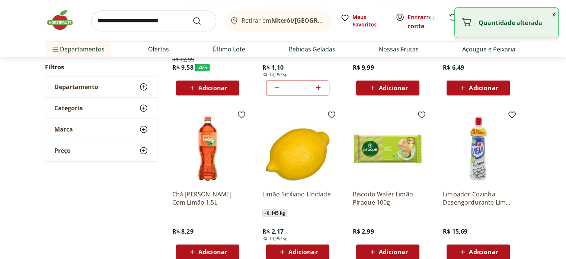
scroll to position [446, 0]
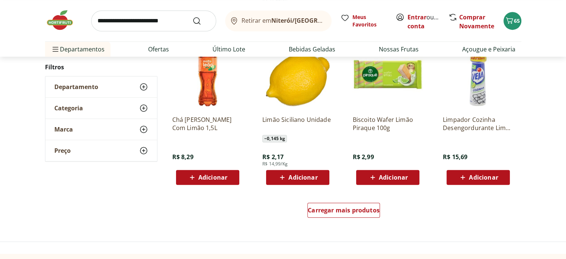
click at [217, 176] on span "Adicionar" at bounding box center [212, 177] width 29 height 6
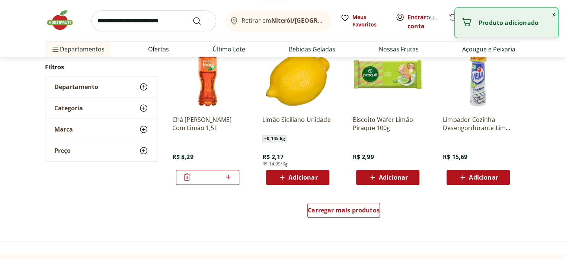
click at [227, 177] on icon at bounding box center [228, 176] width 9 height 9
type input "*"
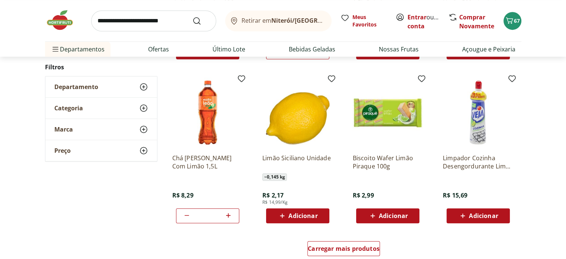
scroll to position [335, 0]
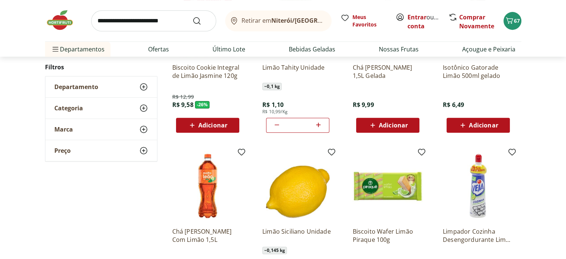
click at [135, 23] on input "search" at bounding box center [153, 20] width 125 height 21
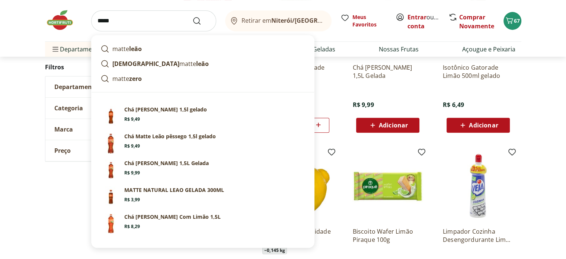
type input "*****"
click at [192, 16] on button "Submit Search" at bounding box center [201, 20] width 18 height 9
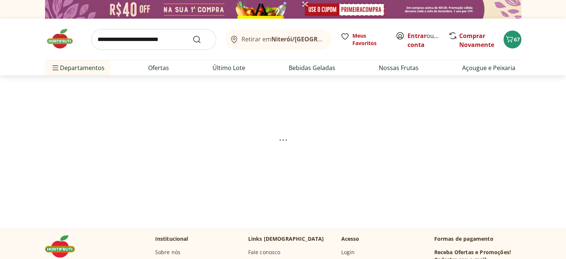
select select "**********"
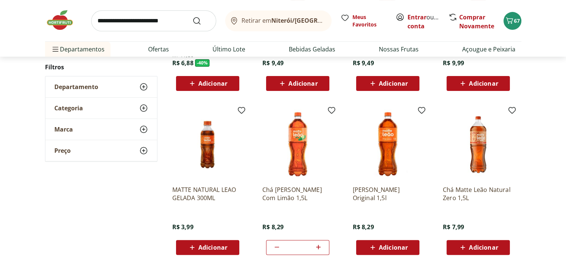
scroll to position [260, 0]
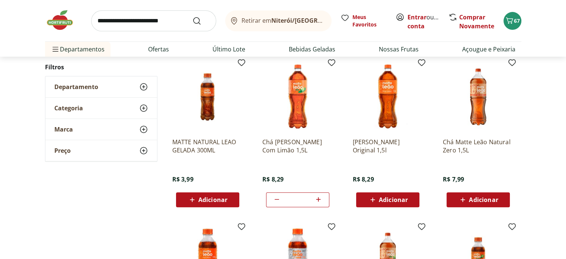
click at [388, 198] on span "Adicionar" at bounding box center [393, 199] width 29 height 6
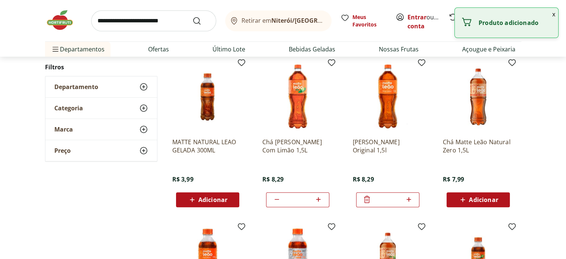
click at [407, 198] on icon at bounding box center [408, 199] width 9 height 9
type input "*"
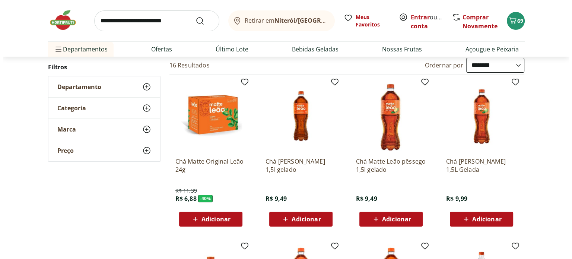
scroll to position [37, 0]
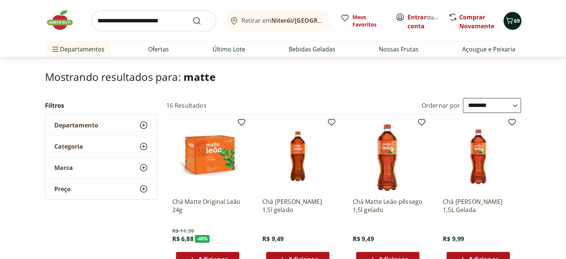
click at [510, 20] on icon "Carrinho" at bounding box center [509, 20] width 9 height 9
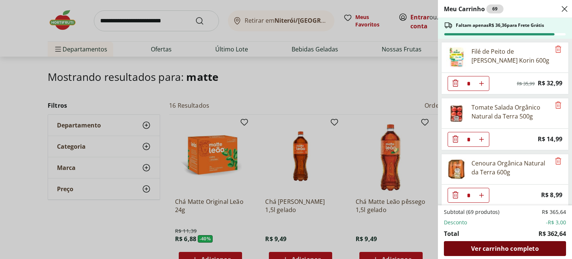
click at [500, 244] on div "Ver carrinho completo" at bounding box center [505, 248] width 122 height 15
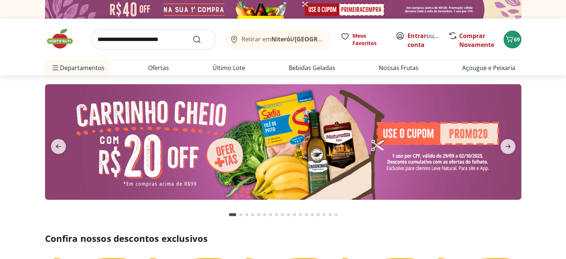
click at [109, 38] on input "search" at bounding box center [153, 39] width 125 height 21
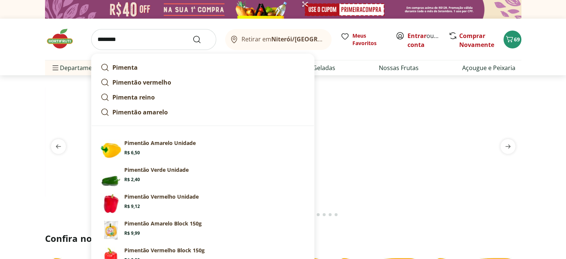
type input "********"
click at [192, 35] on button "Submit Search" at bounding box center [201, 39] width 18 height 9
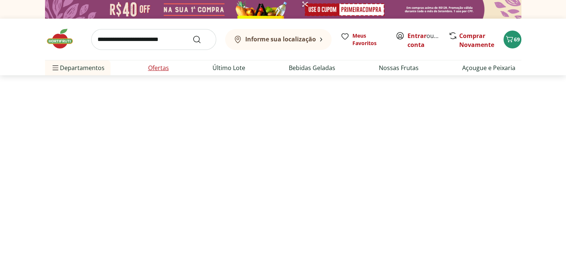
select select "**********"
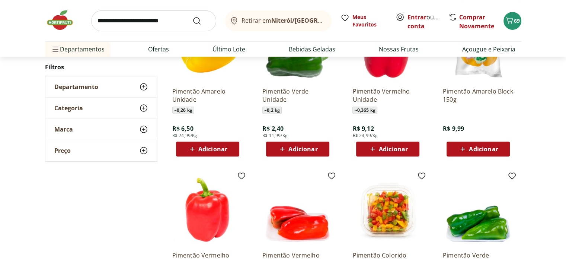
scroll to position [149, 0]
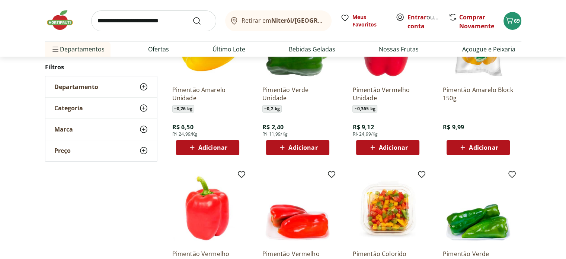
click at [307, 148] on span "Adicionar" at bounding box center [302, 147] width 29 height 6
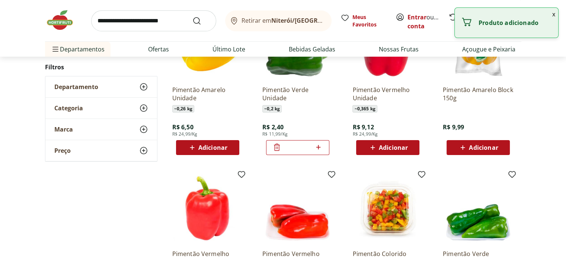
click at [318, 146] on icon at bounding box center [318, 147] width 4 height 4
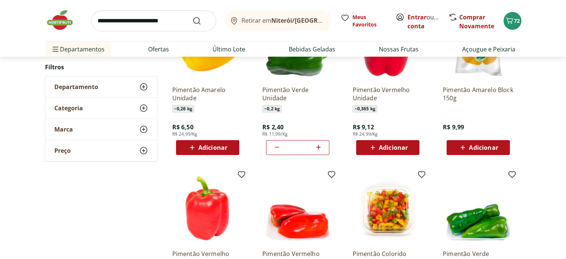
click at [278, 147] on icon at bounding box center [276, 147] width 9 height 9
type input "*"
click at [518, 22] on span "71" at bounding box center [517, 20] width 6 height 7
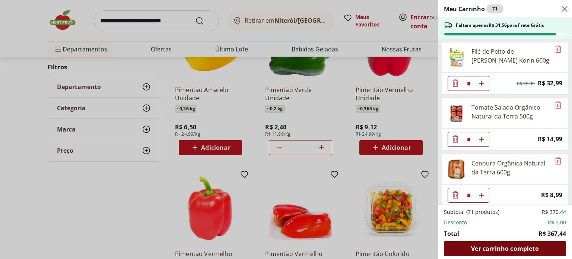
click at [503, 245] on span "Ver carrinho completo" at bounding box center [504, 248] width 67 height 6
